Goal: Task Accomplishment & Management: Manage account settings

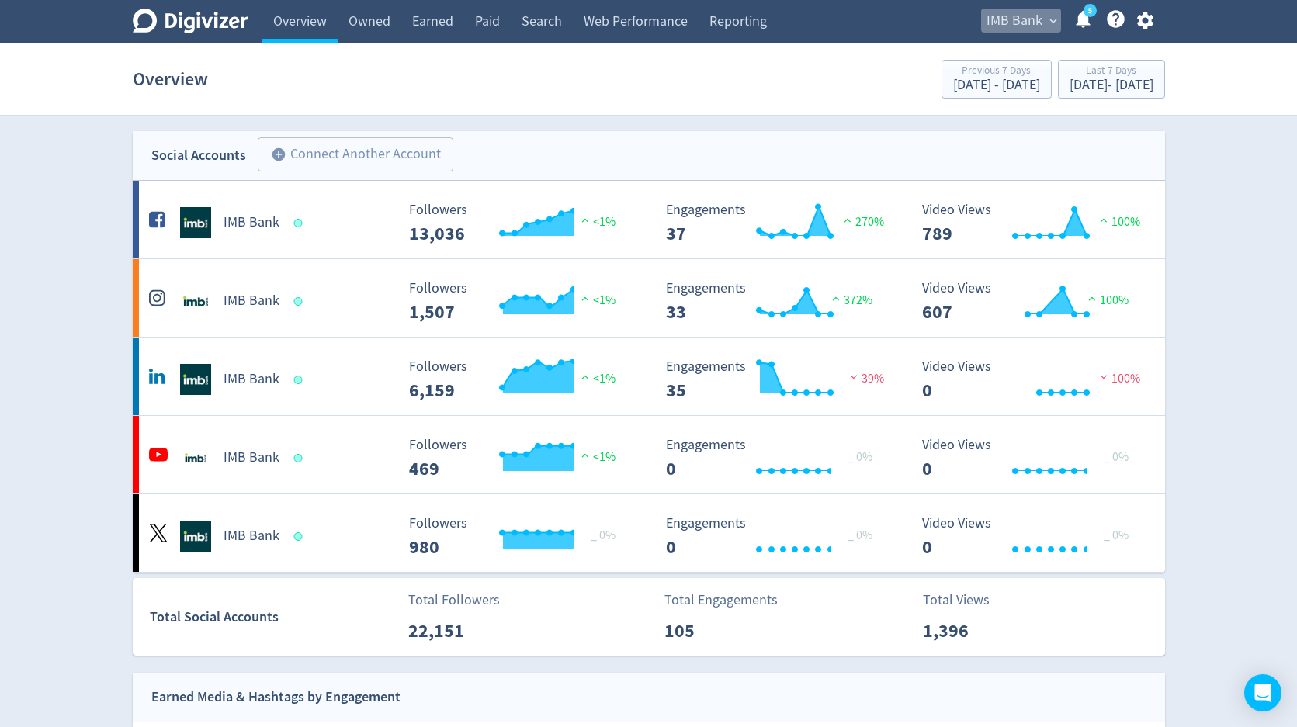
click at [1030, 27] on span "IMB Bank" at bounding box center [1015, 21] width 56 height 25
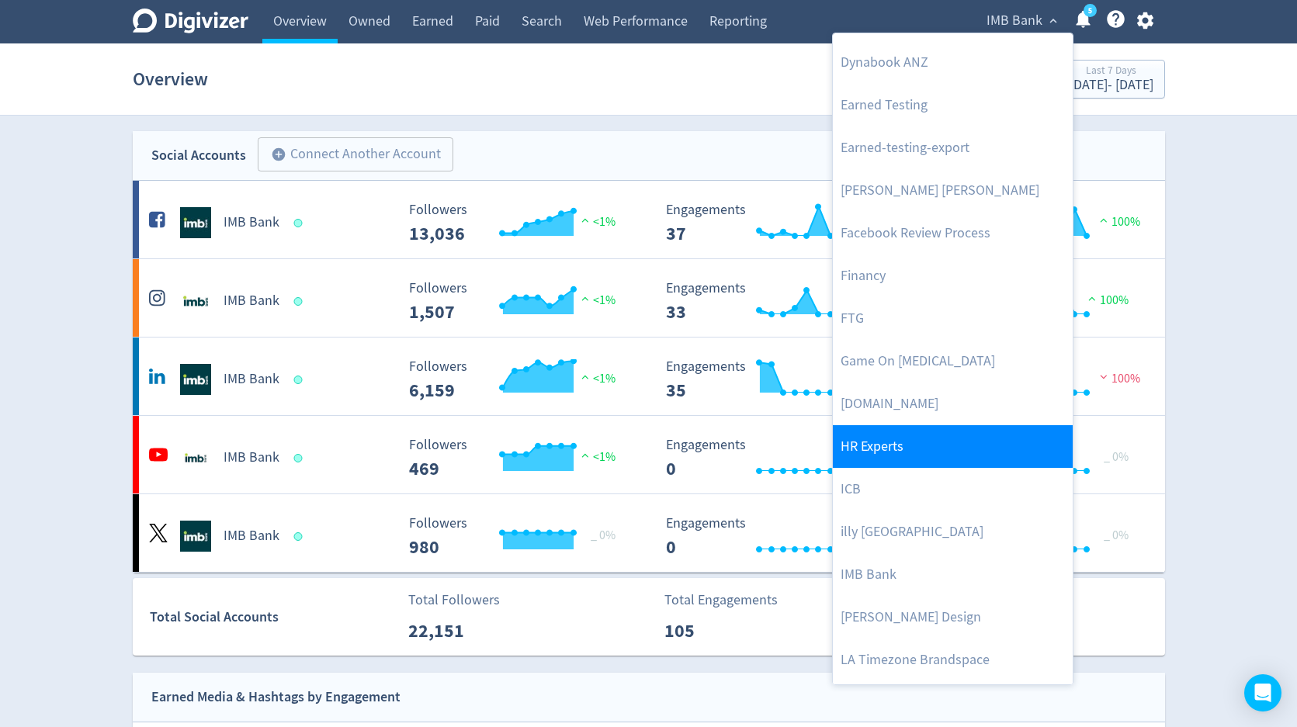
scroll to position [141, 0]
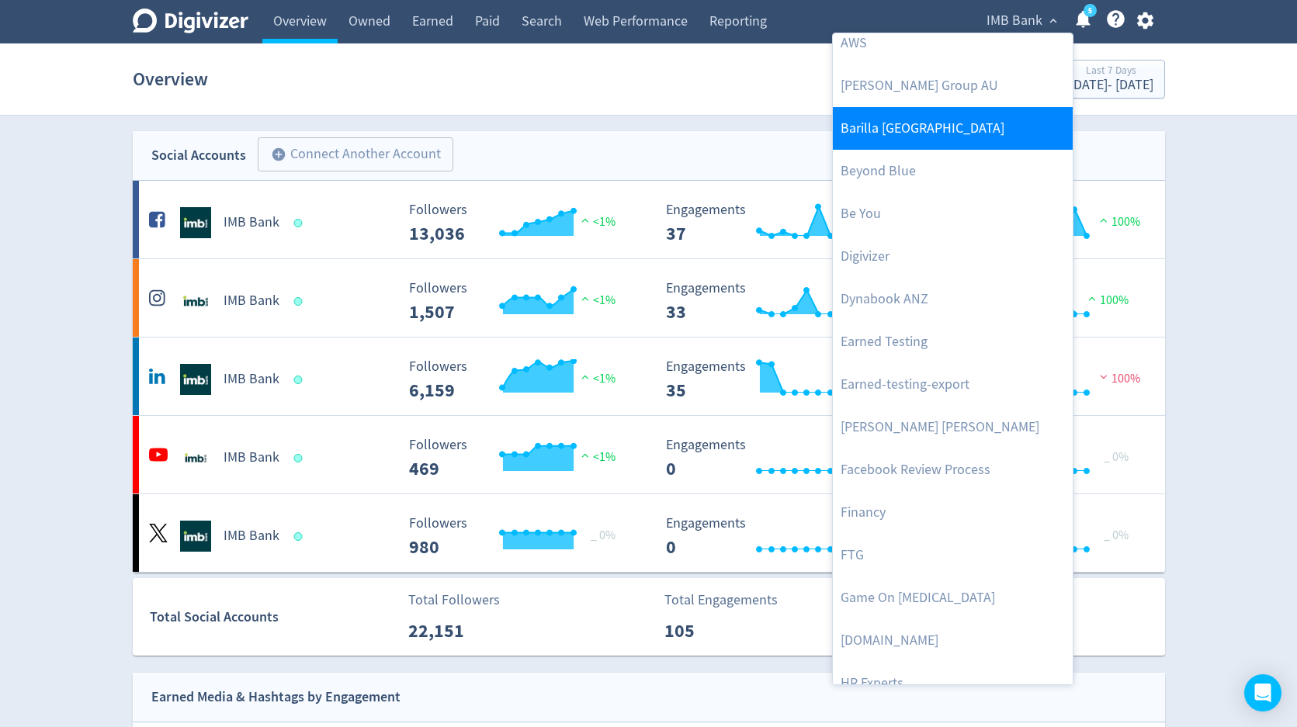
click at [905, 141] on link "Barilla [GEOGRAPHIC_DATA]" at bounding box center [953, 128] width 240 height 43
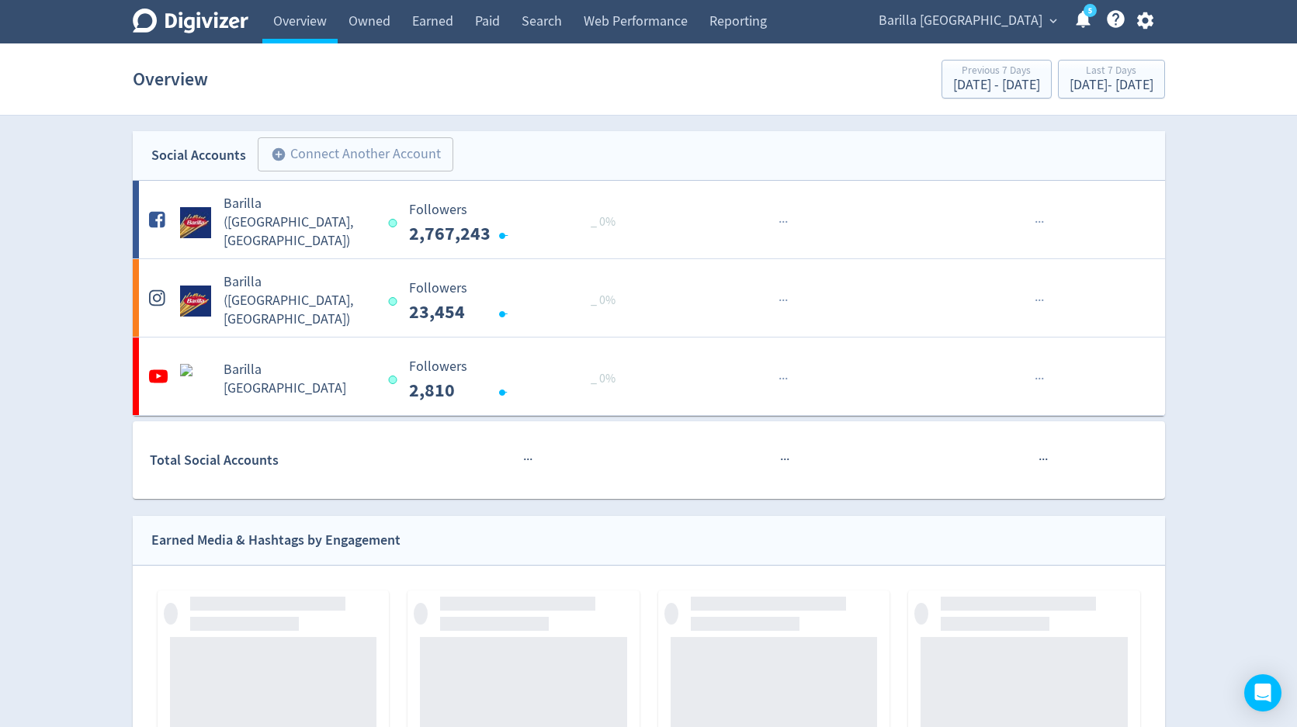
click at [988, 24] on span "Barilla [GEOGRAPHIC_DATA]" at bounding box center [961, 21] width 164 height 25
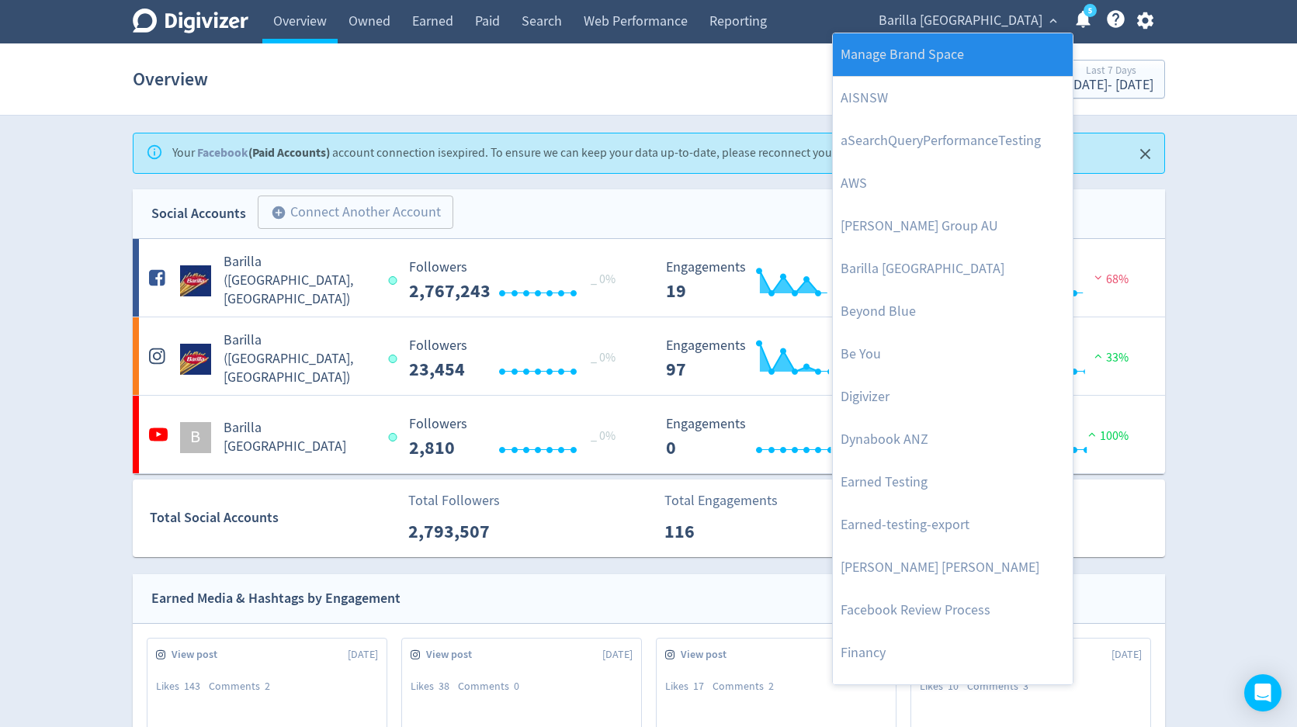
click at [980, 43] on link "Manage Brand Space" at bounding box center [953, 54] width 240 height 43
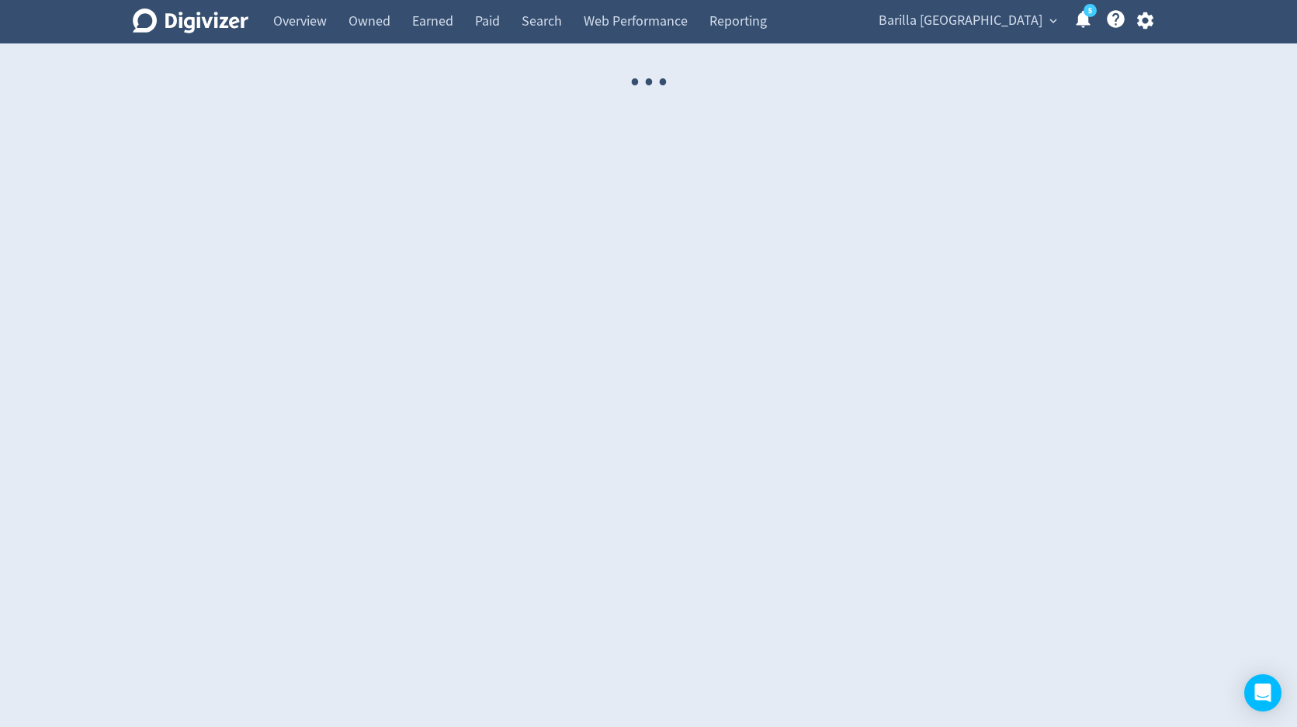
select select "USER"
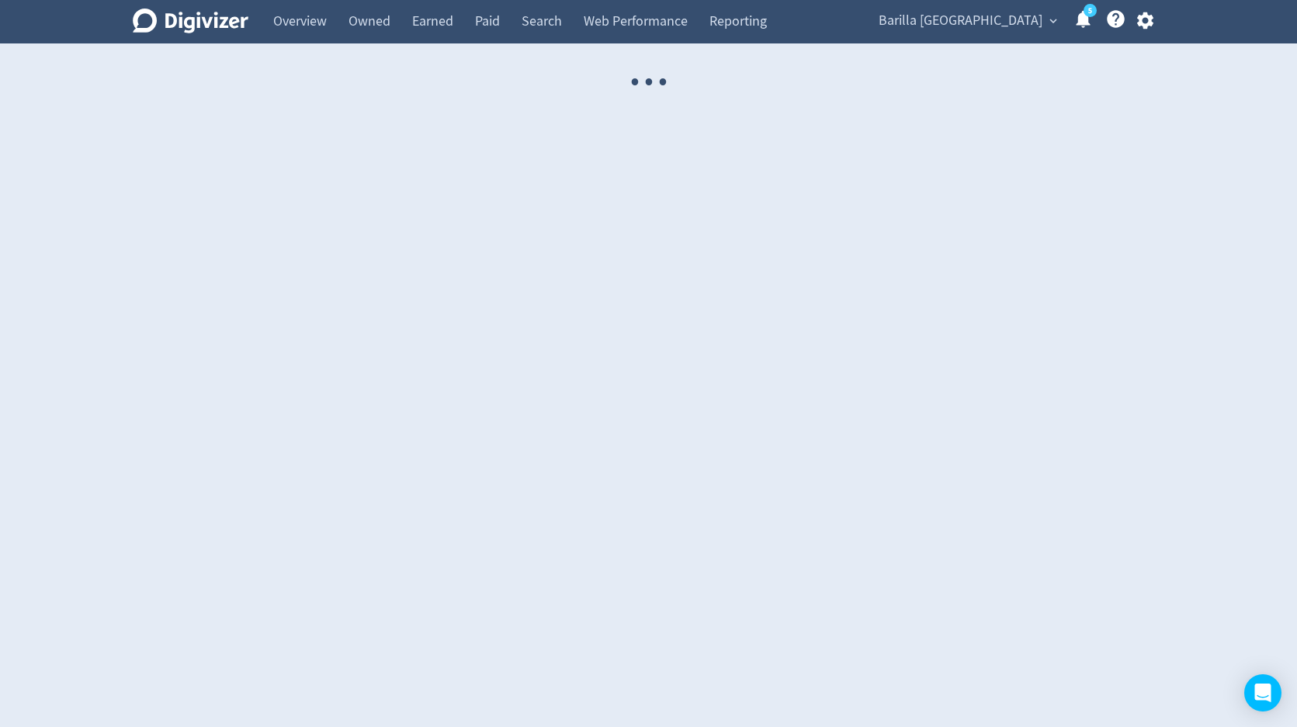
select select "USER"
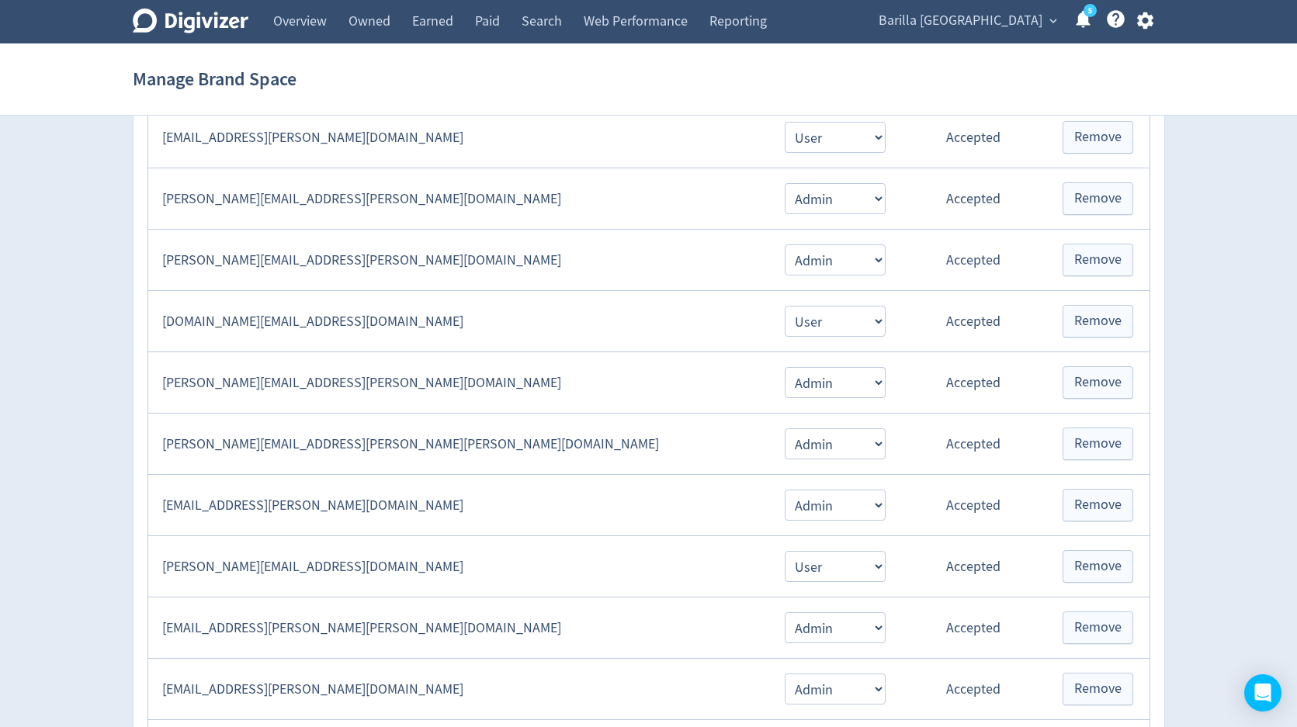
scroll to position [630, 0]
click at [349, 447] on td "[PERSON_NAME][EMAIL_ADDRESS][PERSON_NAME][PERSON_NAME][DOMAIN_NAME]" at bounding box center [458, 443] width 621 height 61
copy td "[PERSON_NAME][EMAIL_ADDRESS][PERSON_NAME][PERSON_NAME][DOMAIN_NAME]"
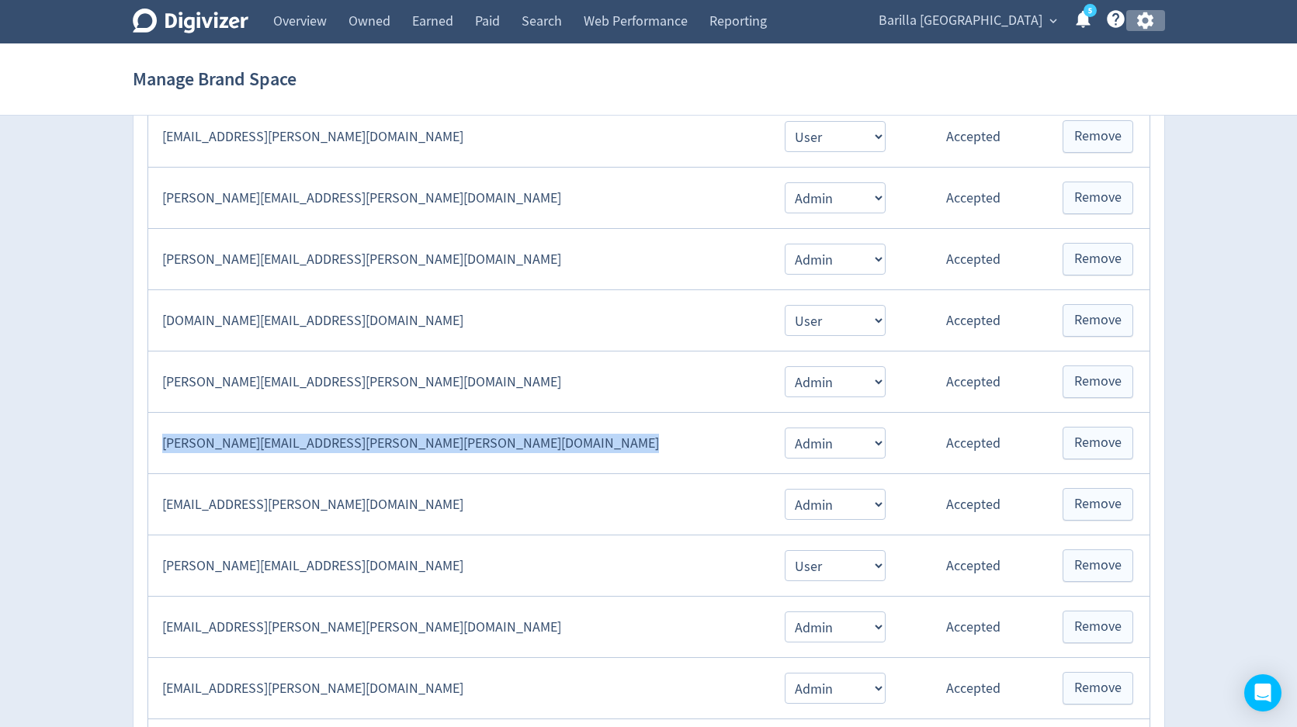
click at [1149, 25] on icon "button" at bounding box center [1145, 20] width 16 height 17
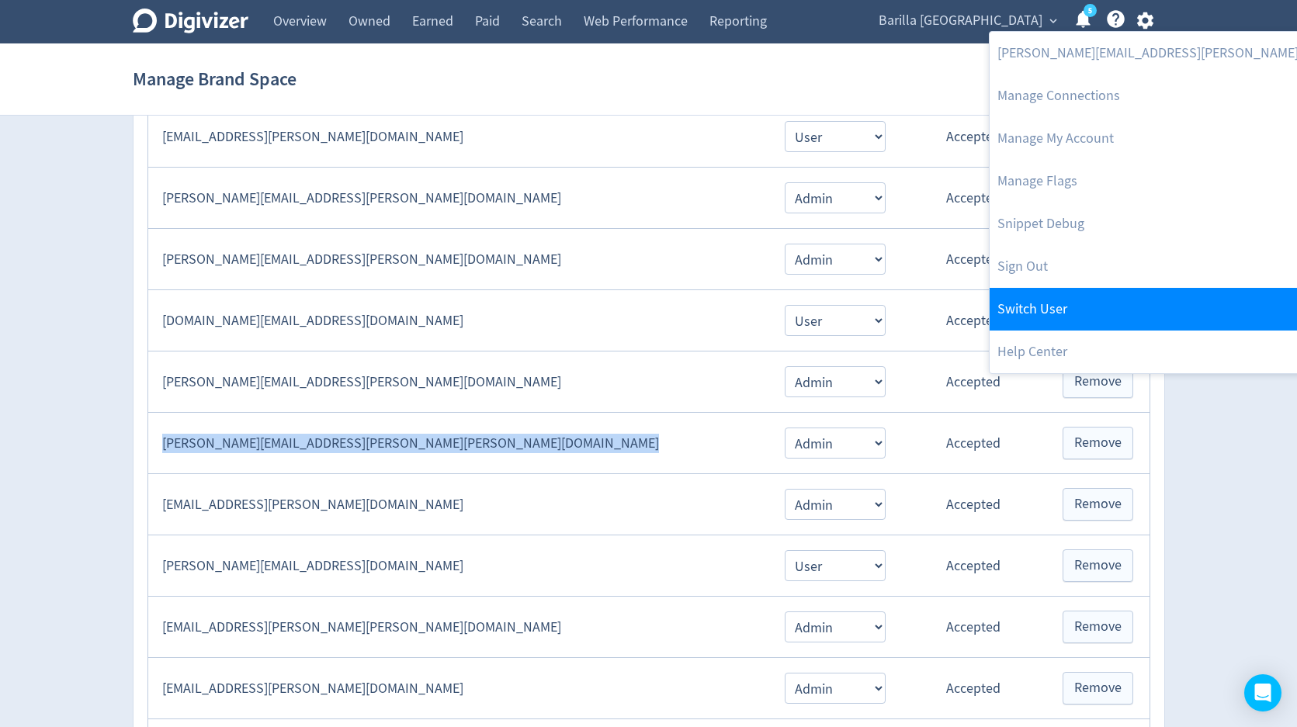
click at [1072, 301] on link "Switch User" at bounding box center [1197, 309] width 415 height 43
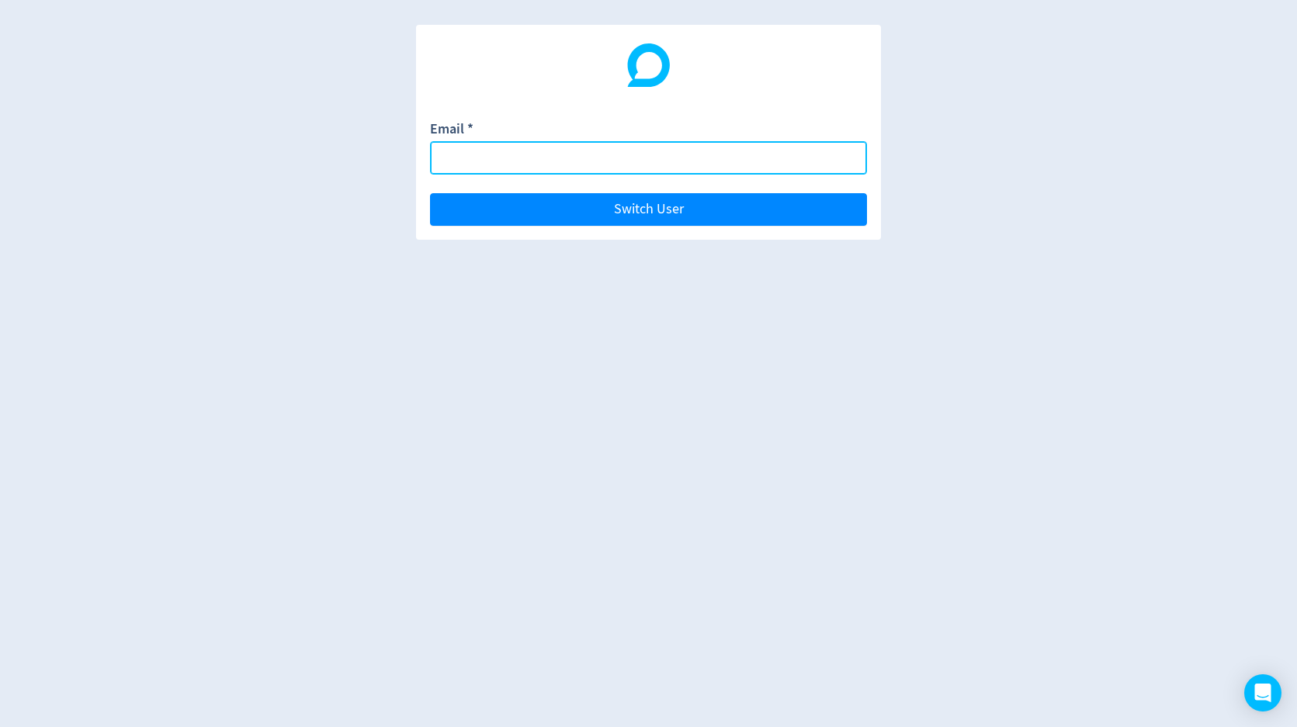
click at [819, 161] on input "Email *" at bounding box center [648, 157] width 437 height 33
paste input "[PERSON_NAME][EMAIL_ADDRESS][PERSON_NAME][PERSON_NAME][DOMAIN_NAME]"
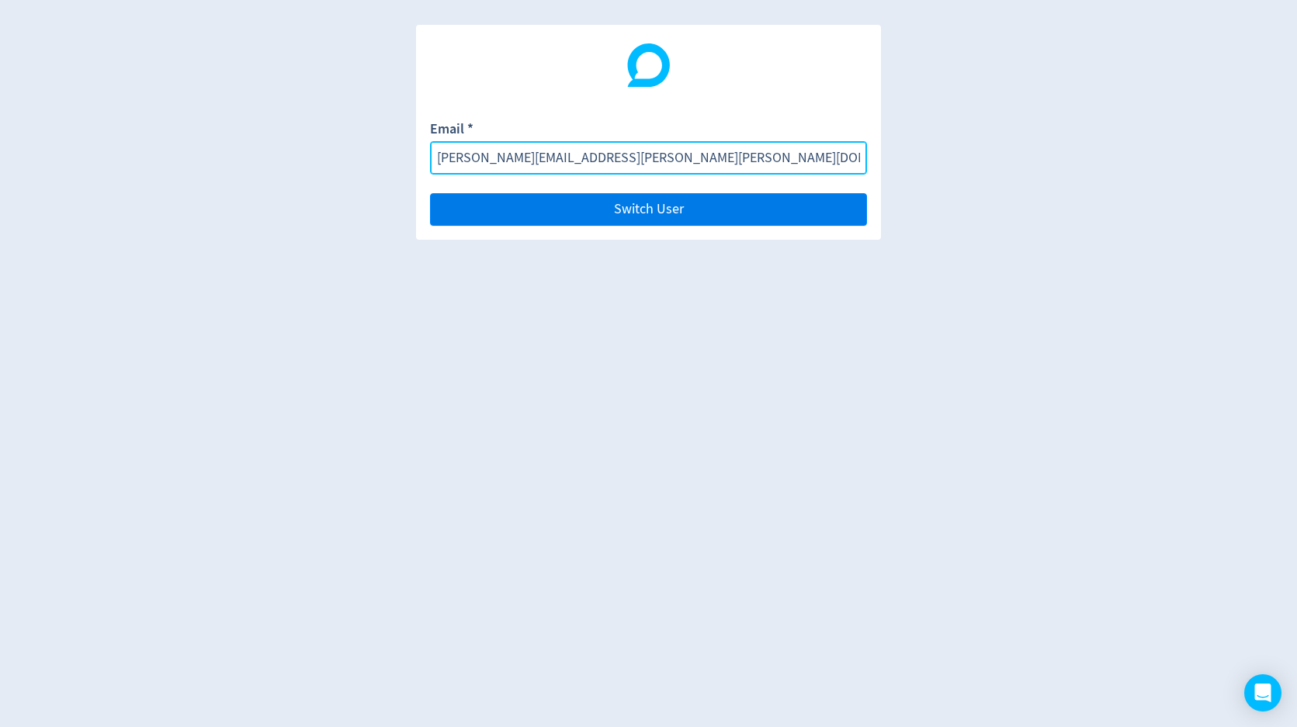
type input "[PERSON_NAME][EMAIL_ADDRESS][PERSON_NAME][PERSON_NAME][DOMAIN_NAME]"
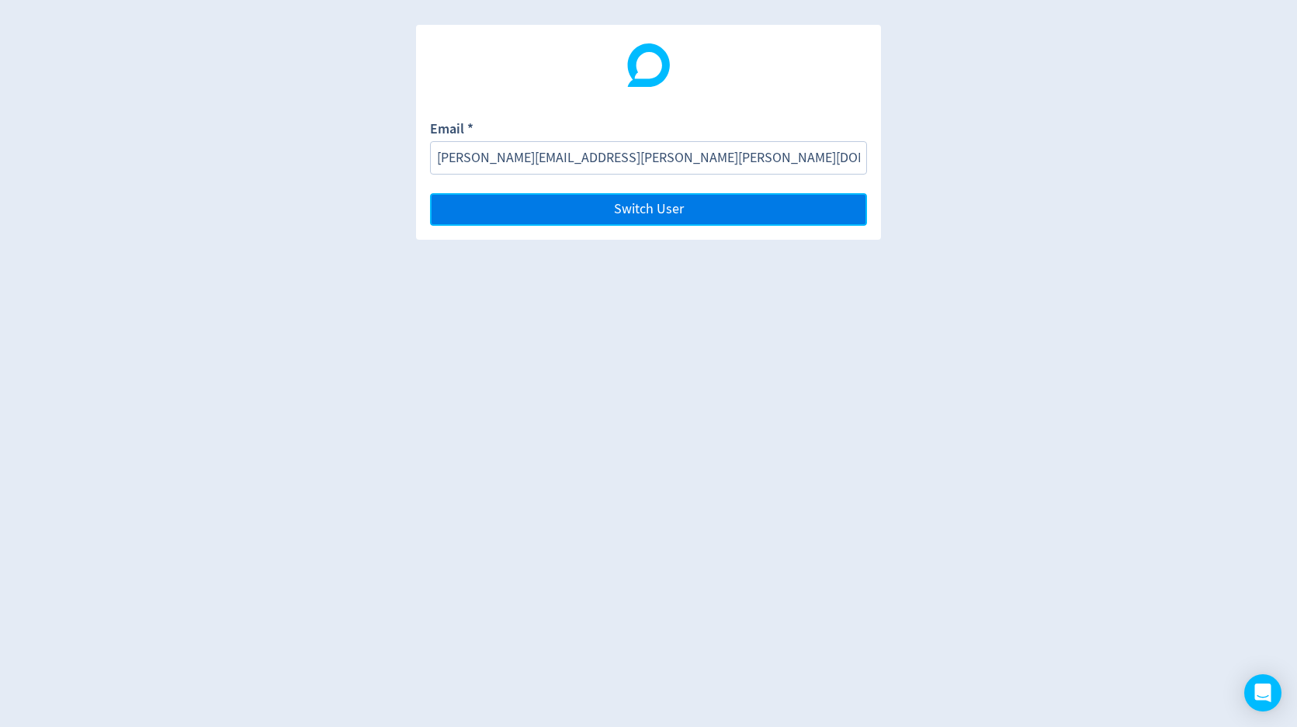
click at [807, 214] on button "Switch User" at bounding box center [648, 209] width 437 height 33
